Goal: Task Accomplishment & Management: Complete application form

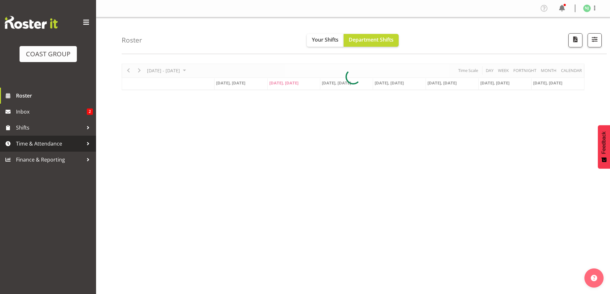
click at [31, 143] on span "Time & Attendance" at bounding box center [49, 144] width 67 height 10
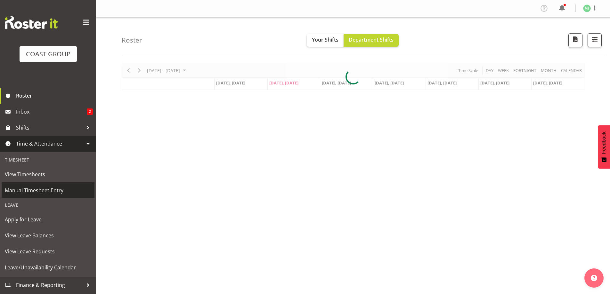
click at [32, 191] on span "Manual Timesheet Entry" at bounding box center [48, 191] width 86 height 10
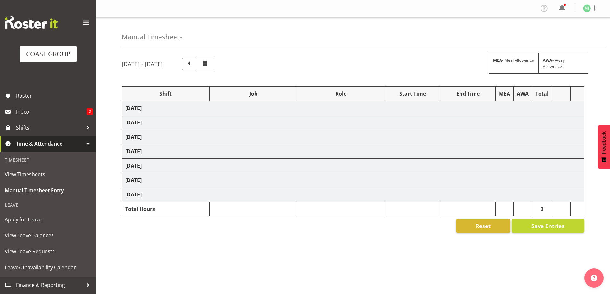
select select "38155"
select select "69"
select select "7"
select select "30"
select select "38155"
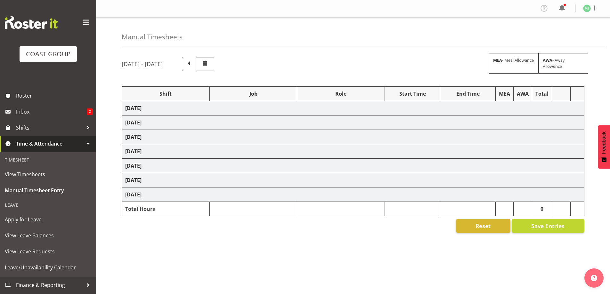
select select "69"
select select "38155"
select select "69"
select select "38155"
select select "69"
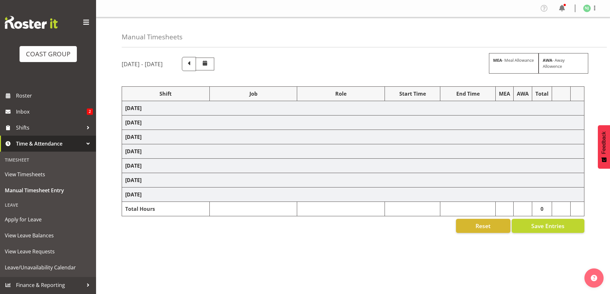
select select "38155"
select select "69"
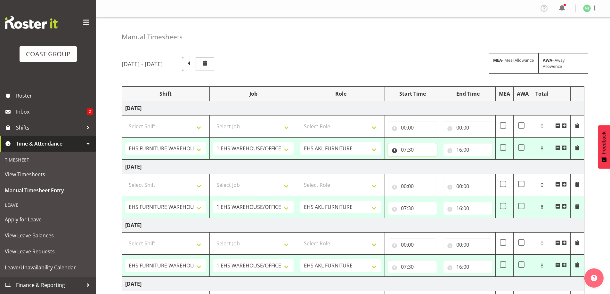
click at [407, 149] on input "07:30" at bounding box center [412, 149] width 49 height 13
click at [428, 164] on select "00 01 02 03 04 05 06 07 08 09 10 11 12 13 14 15 16 17 18 19 20 21 22 23" at bounding box center [432, 166] width 14 height 13
select select "13"
click at [425, 160] on select "00 01 02 03 04 05 06 07 08 09 10 11 12 13 14 15 16 17 18 19 20 21 22 23" at bounding box center [432, 166] width 14 height 13
type input "13:30"
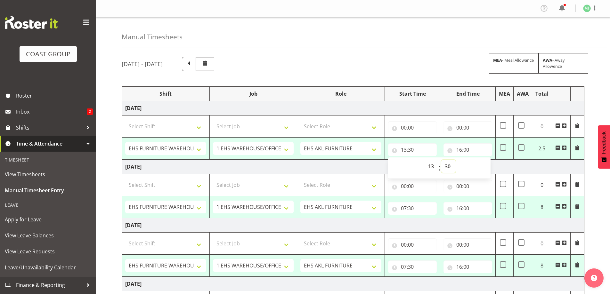
click at [447, 166] on select "00 01 02 03 04 05 06 07 08 09 10 11 12 13 14 15 16 17 18 19 20 21 22 23 24 25 2…" at bounding box center [448, 166] width 14 height 13
select select "0"
click at [441, 160] on select "00 01 02 03 04 05 06 07 08 09 10 11 12 13 14 15 16 17 18 19 20 21 22 23 24 25 2…" at bounding box center [448, 166] width 14 height 13
type input "13:00"
click at [464, 148] on input "16:00" at bounding box center [468, 149] width 49 height 13
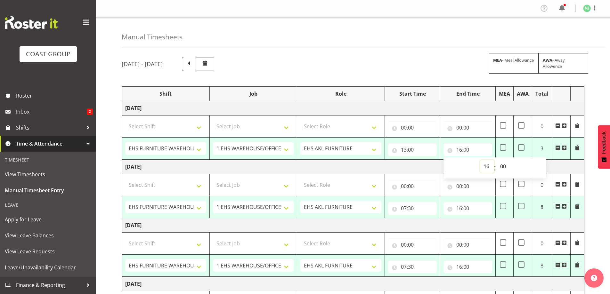
click at [488, 166] on select "00 01 02 03 04 05 06 07 08 09 10 11 12 13 14 15 16 17 18 19 20 21 22 23" at bounding box center [487, 166] width 14 height 13
select select "18"
click at [480, 160] on select "00 01 02 03 04 05 06 07 08 09 10 11 12 13 14 15 16 17 18 19 20 21 22 23" at bounding box center [487, 166] width 14 height 13
type input "18:00"
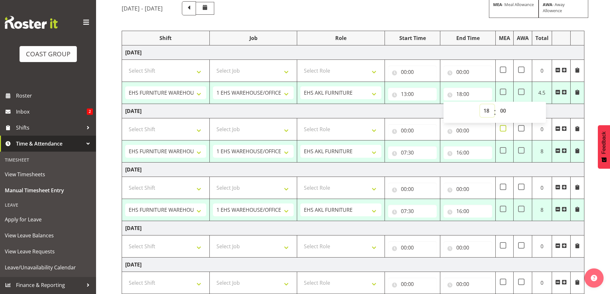
scroll to position [64, 0]
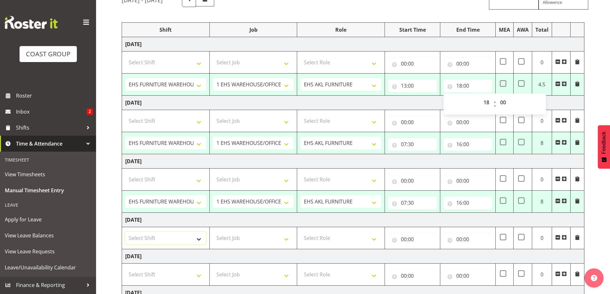
click at [202, 237] on select "Select Shift Assist Carlton EVents Assist Carlton EVents Assist Carlton Events …" at bounding box center [165, 238] width 81 height 13
select select "38155"
click at [125, 232] on select "Select Shift Assist Carlton EVents Assist Carlton EVents Assist Carlton Events …" at bounding box center [165, 238] width 81 height 13
click at [287, 241] on select "Select Job 1 Carlton Events 1 Carlton Hamilton 1 Carlton Wellington 1 EHS WAREH…" at bounding box center [253, 238] width 81 height 13
select select "69"
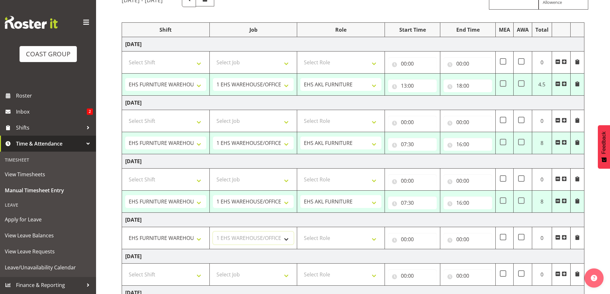
click at [213, 232] on select "Select Job 1 Carlton Events 1 Carlton Hamilton 1 Carlton Wellington 1 EHS WAREH…" at bounding box center [253, 238] width 81 height 13
click at [373, 237] on select "Select Role EHS AKL FURNITURE" at bounding box center [340, 238] width 81 height 13
select select "189"
click at [300, 232] on select "Select Role EHS AKL FURNITURE" at bounding box center [340, 238] width 81 height 13
click at [404, 241] on input "00:00" at bounding box center [412, 239] width 49 height 13
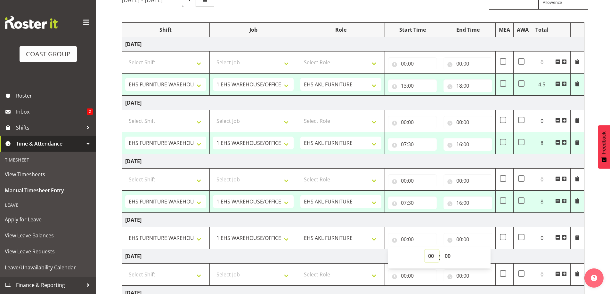
click at [429, 257] on select "00 01 02 03 04 05 06 07 08 09 10 11 12 13 14 15 16 17 18 19 20 21 22 23" at bounding box center [432, 256] width 14 height 13
select select "7"
click at [425, 250] on select "00 01 02 03 04 05 06 07 08 09 10 11 12 13 14 15 16 17 18 19 20 21 22 23" at bounding box center [432, 256] width 14 height 13
type input "07:00"
click at [449, 255] on select "00 01 02 03 04 05 06 07 08 09 10 11 12 13 14 15 16 17 18 19 20 21 22 23 24 25 2…" at bounding box center [448, 256] width 14 height 13
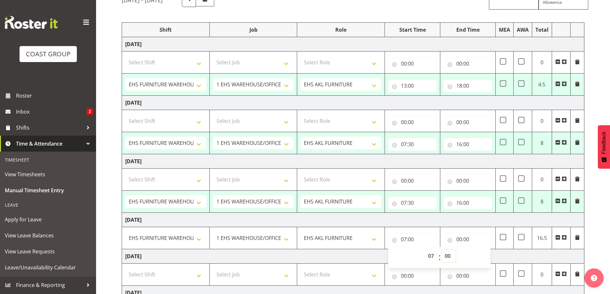
select select "30"
click at [441, 250] on select "00 01 02 03 04 05 06 07 08 09 10 11 12 13 14 15 16 17 18 19 20 21 22 23 24 25 2…" at bounding box center [448, 256] width 14 height 13
type input "07:30"
click at [465, 239] on input "00:00" at bounding box center [468, 239] width 49 height 13
click at [486, 255] on select "00 01 02 03 04 05 06 07 08 09 10 11 12 13 14 15 16 17 18 19 20 21 22 23" at bounding box center [487, 256] width 14 height 13
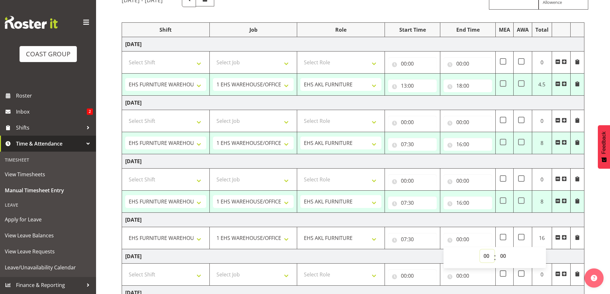
select select "13"
click at [480, 250] on select "00 01 02 03 04 05 06 07 08 09 10 11 12 13 14 15 16 17 18 19 20 21 22 23" at bounding box center [487, 256] width 14 height 13
type input "13:00"
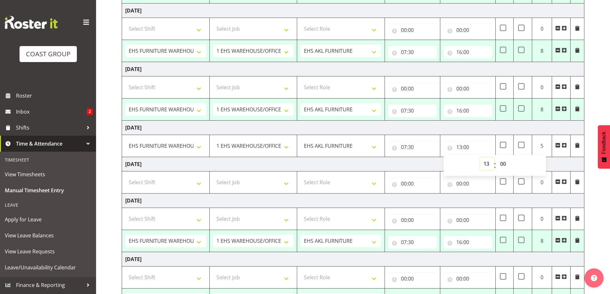
scroll to position [160, 0]
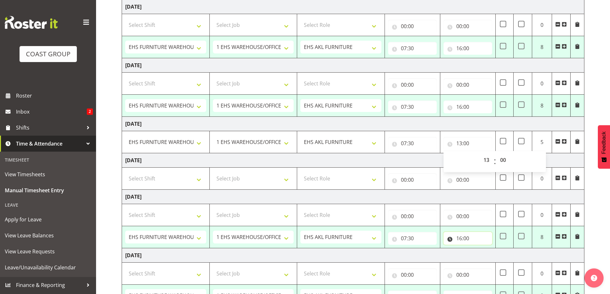
click at [473, 239] on input "16:00" at bounding box center [468, 238] width 49 height 13
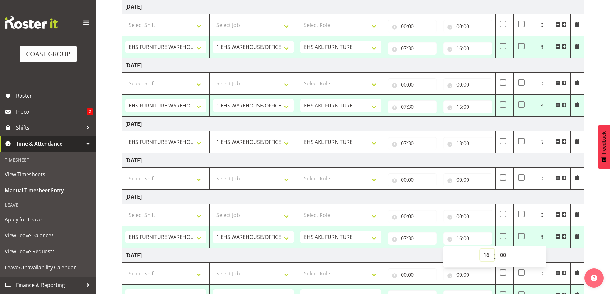
click at [484, 255] on select "00 01 02 03 04 05 06 07 08 09 10 11 12 13 14 15 16 17 18 19 20 21 22 23" at bounding box center [487, 255] width 14 height 13
select select "17"
click at [480, 249] on select "00 01 02 03 04 05 06 07 08 09 10 11 12 13 14 15 16 17 18 19 20 21 22 23" at bounding box center [487, 255] width 14 height 13
type input "17:00"
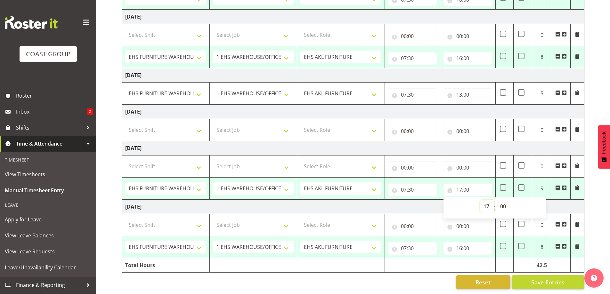
scroll to position [214, 0]
click at [472, 246] on input "16:00" at bounding box center [468, 248] width 49 height 13
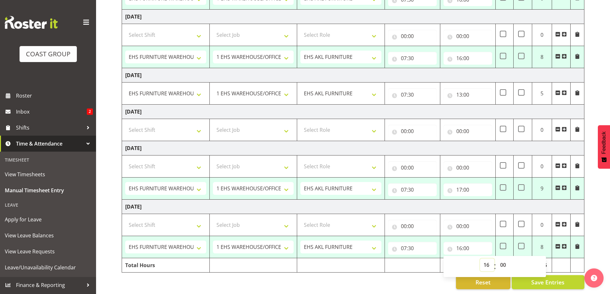
click at [488, 260] on select "00 01 02 03 04 05 06 07 08 09 10 11 12 13 14 15 16 17 18 19 20 21 22 23" at bounding box center [487, 265] width 14 height 13
select select "17"
click at [480, 259] on select "00 01 02 03 04 05 06 07 08 09 10 11 12 13 14 15 16 17 18 19 20 21 22 23" at bounding box center [487, 265] width 14 height 13
type input "17:00"
click at [543, 280] on span "Save Entries" at bounding box center [547, 282] width 33 height 8
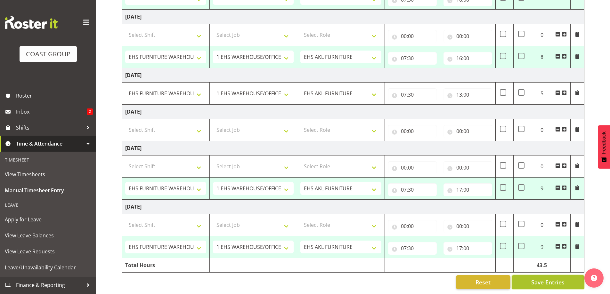
select select "38155"
select select "69"
type input "13:00"
type input "18:00"
select select "38155"
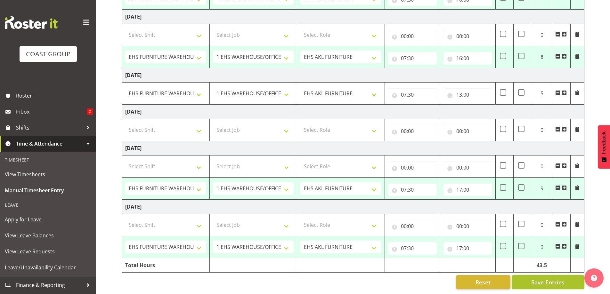
select select "69"
type input "07:30"
type input "16:00"
select select "38155"
select select "69"
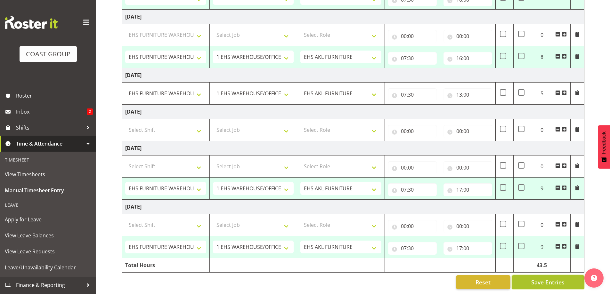
type input "07:30"
type input "16:00"
select select "38155"
select select "69"
type input "07:30"
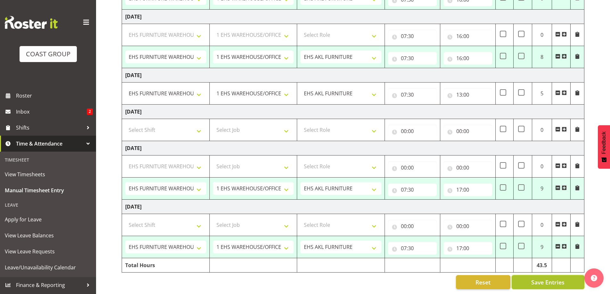
type input "17:00"
select select "38155"
select select "69"
type input "07:30"
type input "17:00"
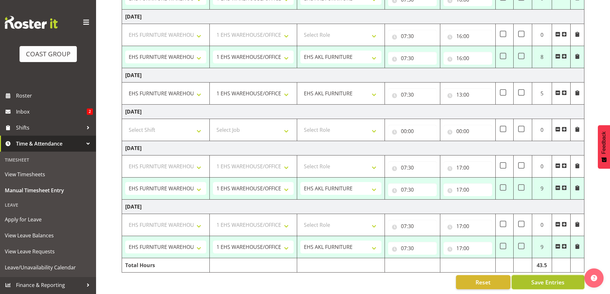
select select "38155"
select select "69"
select select "38155"
select select "69"
select select "38155"
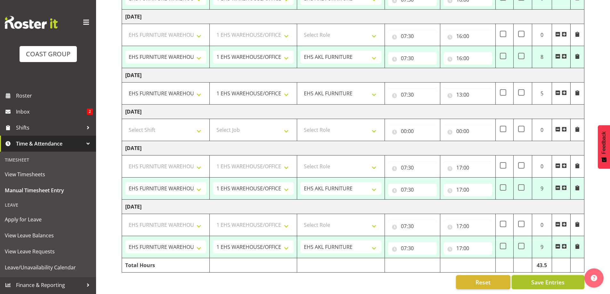
select select "69"
select select "38155"
select select "69"
select select "38155"
select select "69"
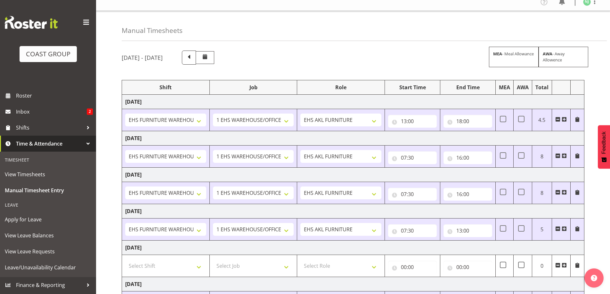
scroll to position [0, 0]
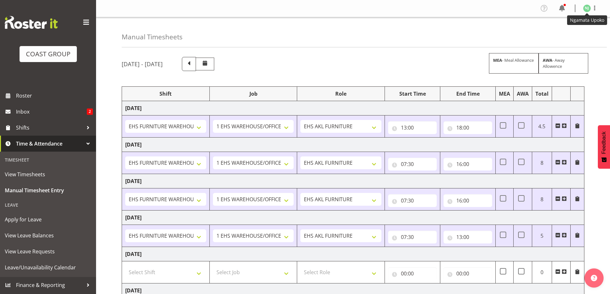
click at [588, 6] on img at bounding box center [587, 8] width 8 height 8
click at [571, 36] on link "Log Out" at bounding box center [567, 34] width 61 height 12
